Goal: Information Seeking & Learning: Learn about a topic

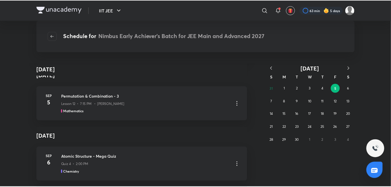
scroll to position [206, 0]
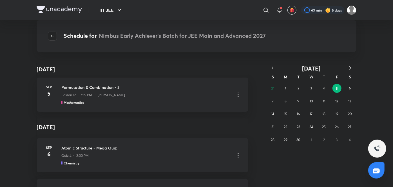
click at [54, 32] on button "button" at bounding box center [52, 36] width 9 height 9
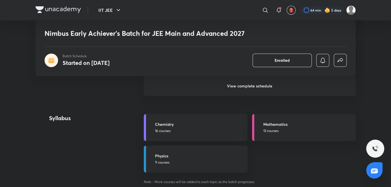
scroll to position [575, 0]
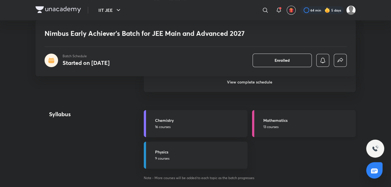
click at [261, 117] on link "Mathematics 13 courses" at bounding box center [304, 123] width 104 height 27
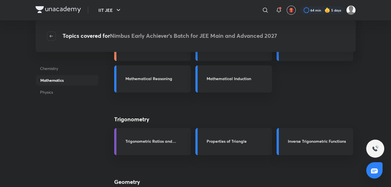
scroll to position [150, 0]
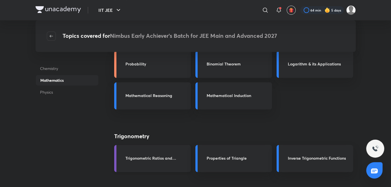
click at [169, 153] on link "Trigonometric Ratios and Identities" at bounding box center [152, 158] width 77 height 27
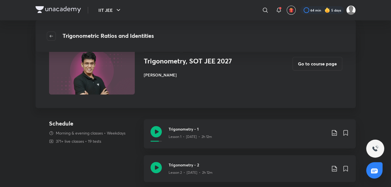
scroll to position [406, 0]
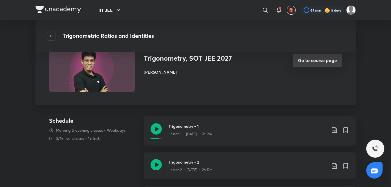
click at [303, 63] on button "Go to course page" at bounding box center [317, 61] width 50 height 14
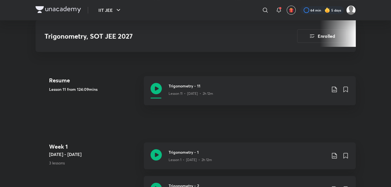
scroll to position [245, 0]
click at [186, 155] on div "Lesson 1 • [DATE] • 2h 12m" at bounding box center [247, 158] width 158 height 7
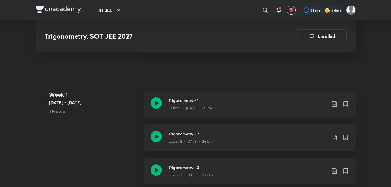
scroll to position [297, 0]
click at [179, 130] on h3 "Trigonometry - 2" at bounding box center [247, 133] width 158 height 6
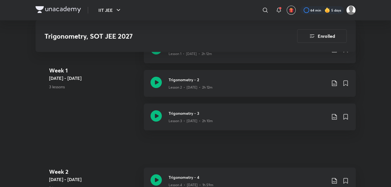
scroll to position [351, 0]
click at [188, 110] on h3 "Trigonometry - 3" at bounding box center [247, 113] width 158 height 6
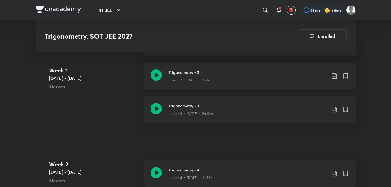
scroll to position [374, 0]
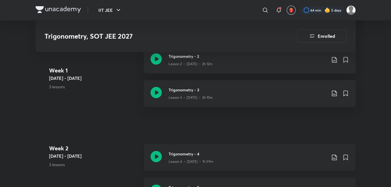
click at [183, 159] on p "Lesson 4 • [DATE] • 1h 59m" at bounding box center [190, 161] width 45 height 5
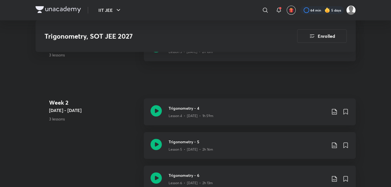
scroll to position [420, 0]
click at [223, 149] on div "Trigonometry - 5 Lesson 5 • [DATE] • 2h 16m" at bounding box center [250, 145] width 212 height 27
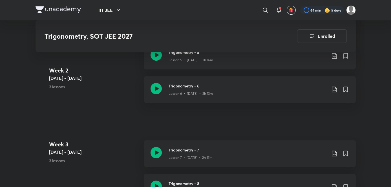
scroll to position [510, 0]
click at [186, 90] on p "Lesson 6 • [DATE] • 2h 13m" at bounding box center [190, 92] width 44 height 5
